Goal: Navigation & Orientation: Go to known website

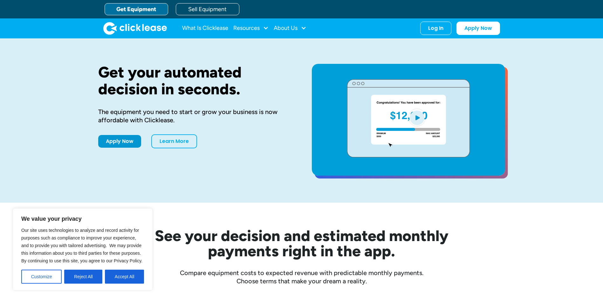
click at [435, 36] on div "What Is Clicklease Resources Blog Case Studies Videos FAQs About Us About Us Ca…" at bounding box center [301, 28] width 397 height 20
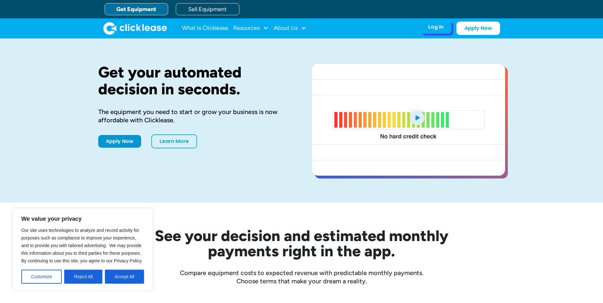
click at [433, 29] on div "Log In" at bounding box center [435, 27] width 15 height 6
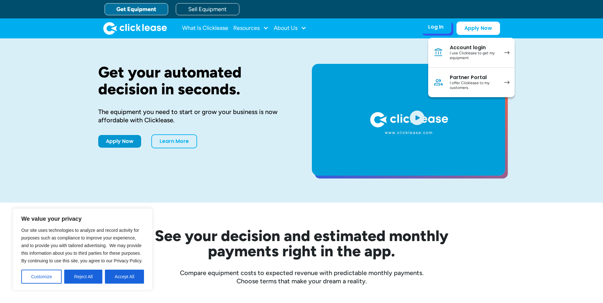
click at [441, 77] on img at bounding box center [438, 82] width 10 height 10
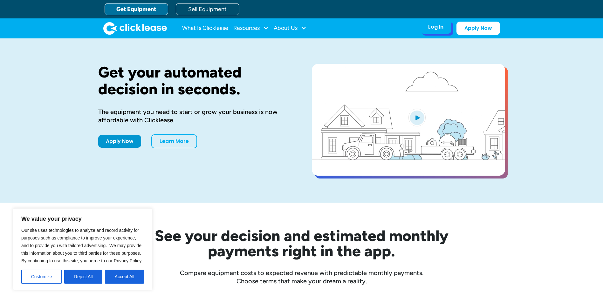
click at [435, 25] on div "Log In" at bounding box center [435, 27] width 15 height 6
